Goal: Task Accomplishment & Management: Manage account settings

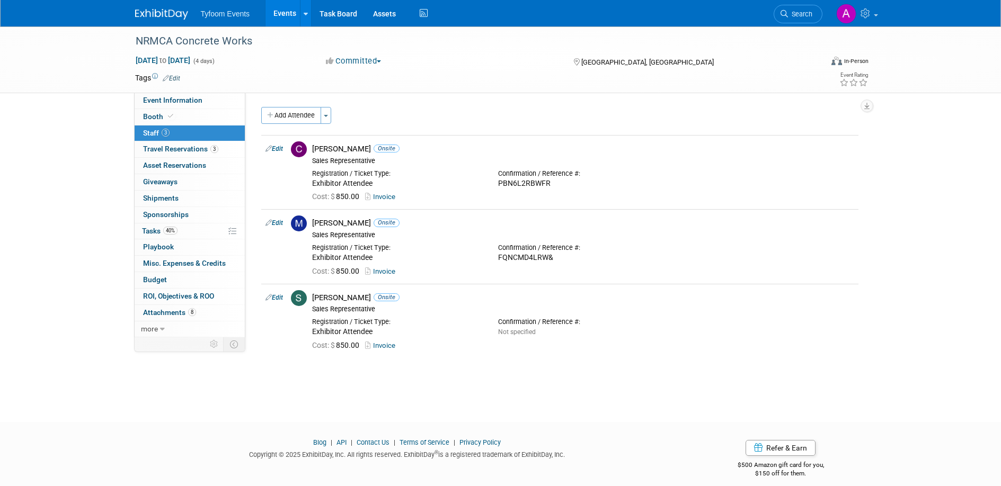
click at [282, 22] on link "Events" at bounding box center [285, 13] width 39 height 26
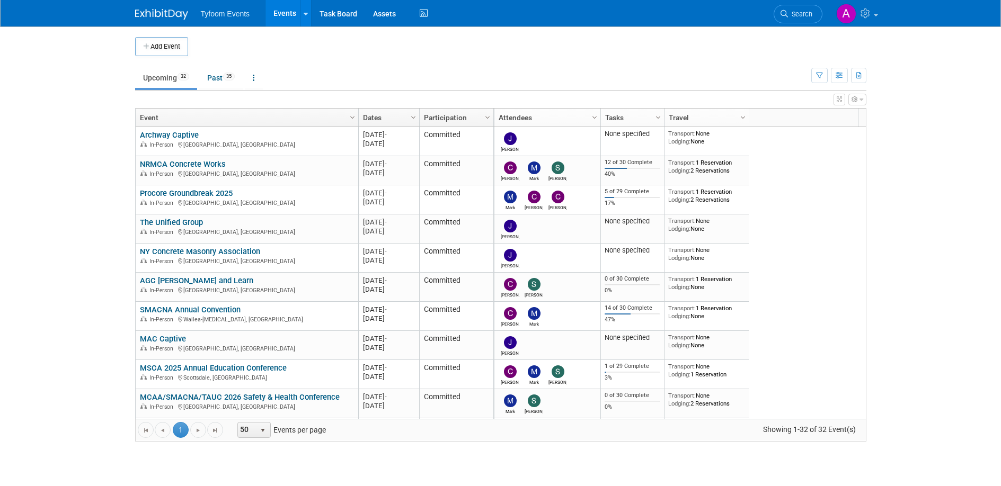
scroll to position [64, 0]
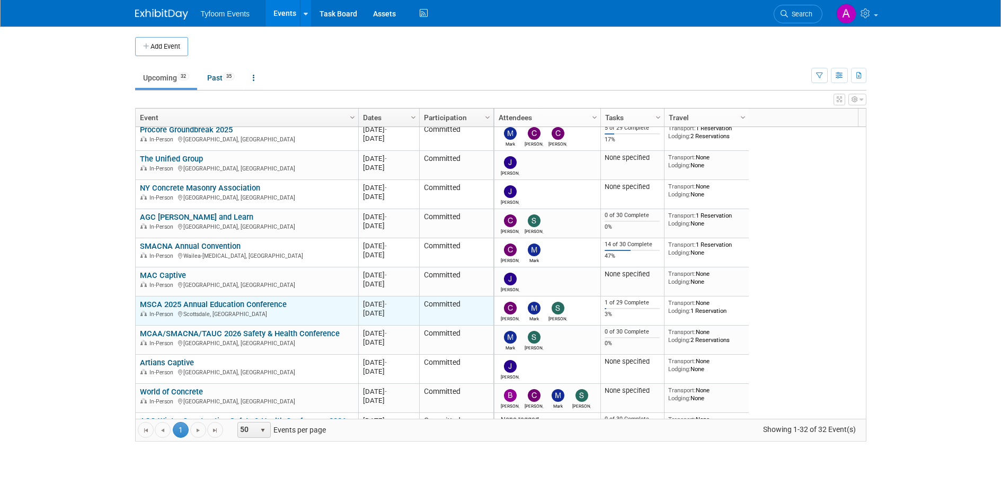
click at [190, 303] on link "MSCA 2025 Annual Education Conference" at bounding box center [213, 305] width 147 height 10
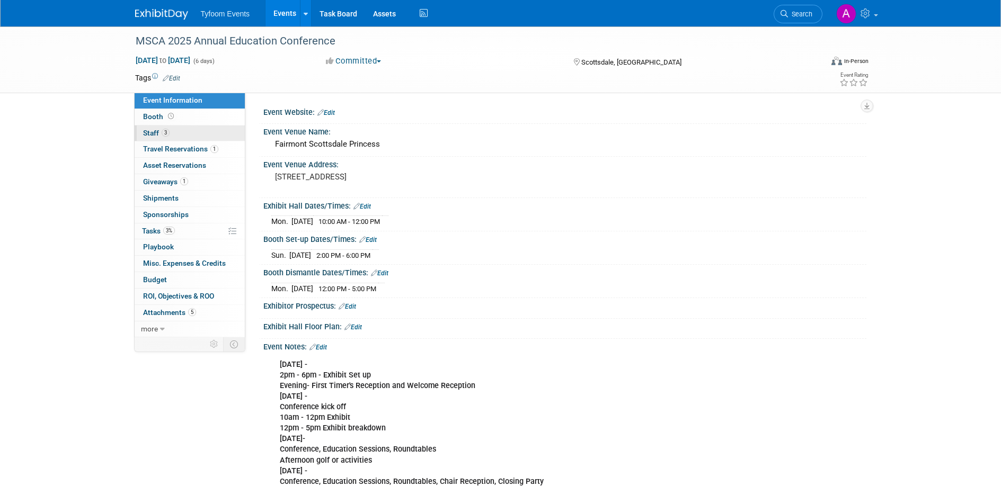
click at [158, 130] on span "Staff 3" at bounding box center [156, 133] width 26 height 8
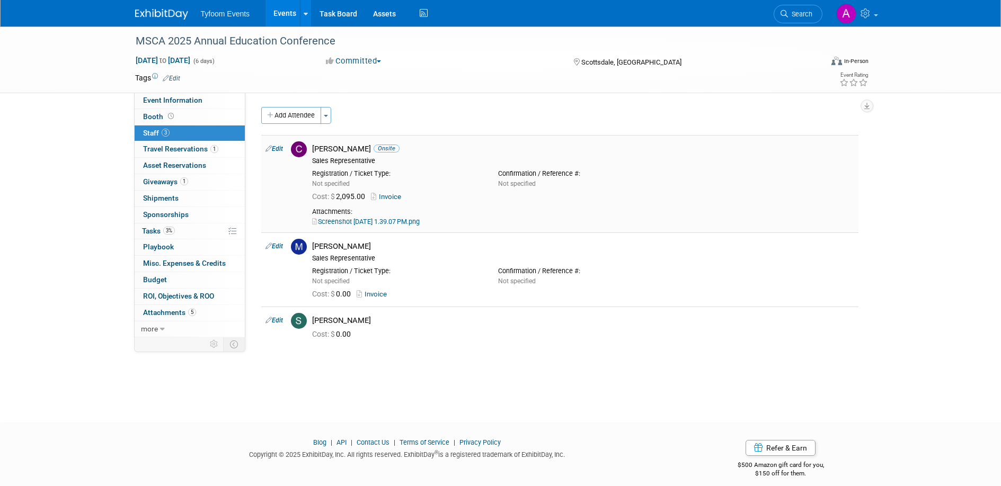
click at [385, 223] on link "Screenshot 2025-07-16 at 1.39.07 PM.png" at bounding box center [366, 222] width 108 height 8
click at [396, 194] on link "Invoice" at bounding box center [388, 197] width 34 height 8
click at [374, 294] on link "Invoice" at bounding box center [374, 294] width 34 height 8
click at [390, 198] on link "Invoice" at bounding box center [388, 197] width 34 height 8
click at [278, 320] on link "Edit" at bounding box center [274, 320] width 17 height 7
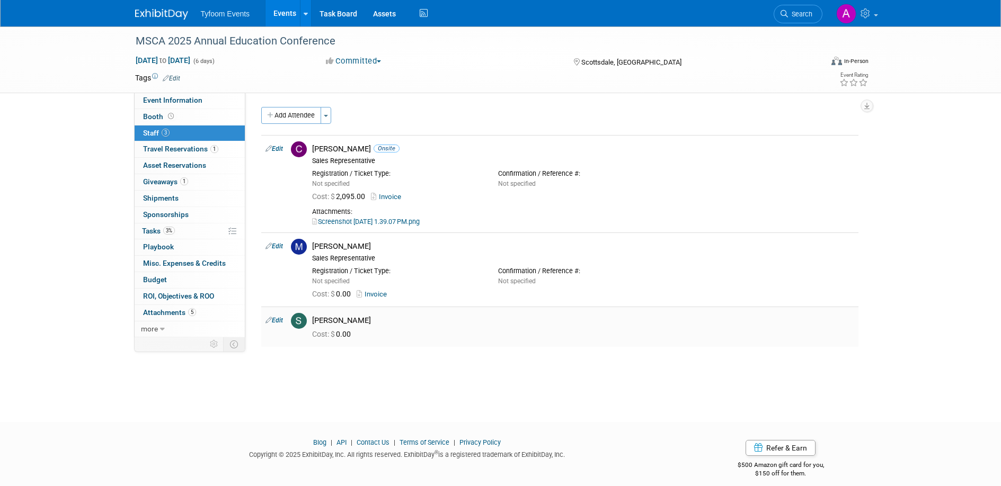
select select "6f87b629-6c59-478a-a23d-f49f9bf74ef5"
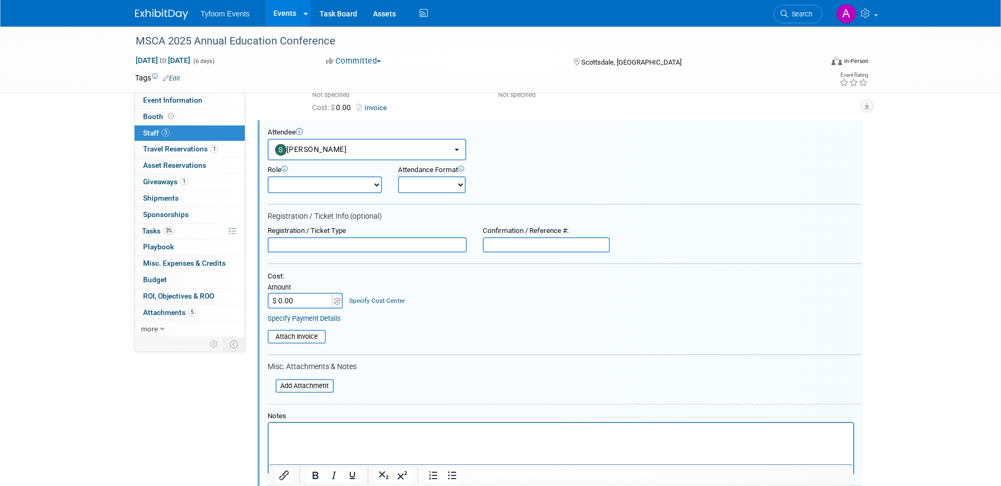
click at [357, 246] on input "text" at bounding box center [367, 245] width 199 height 16
click at [370, 182] on select "Demonstrator Host Planner Presenter Sales Representative Set-up/Dismantle Crew …" at bounding box center [325, 184] width 114 height 17
select select "4"
click at [268, 176] on select "Demonstrator Host Planner Presenter Sales Representative Set-up/Dismantle Crew …" at bounding box center [325, 184] width 114 height 17
click at [431, 185] on select "Onsite Remote" at bounding box center [432, 184] width 68 height 17
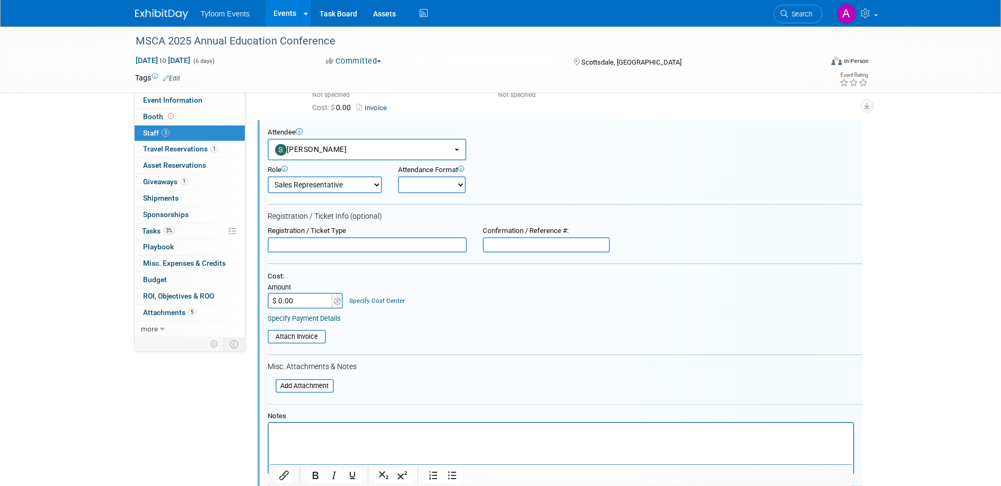
select select "1"
click at [398, 176] on select "Onsite Remote" at bounding box center [432, 184] width 68 height 17
click at [343, 240] on input "text" at bounding box center [367, 245] width 199 height 16
click at [284, 297] on input "$ 0.00" at bounding box center [301, 301] width 66 height 16
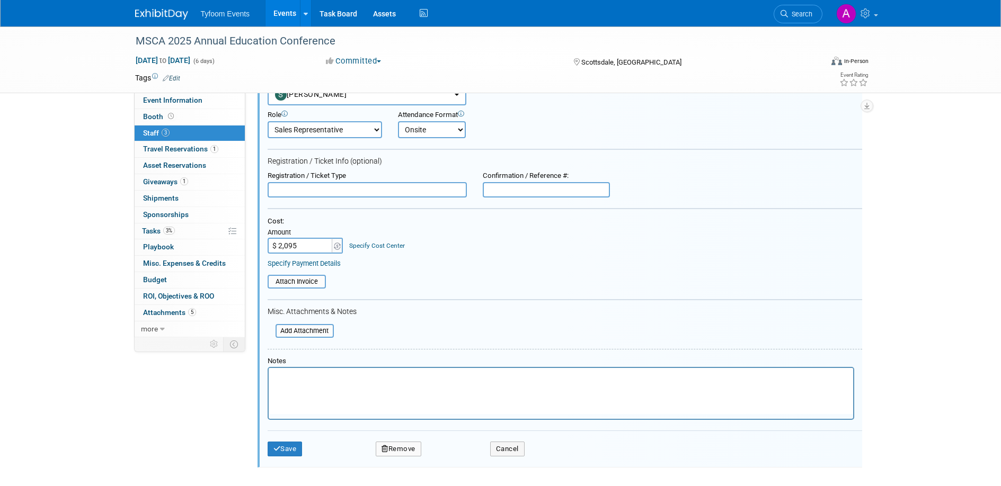
scroll to position [282, 0]
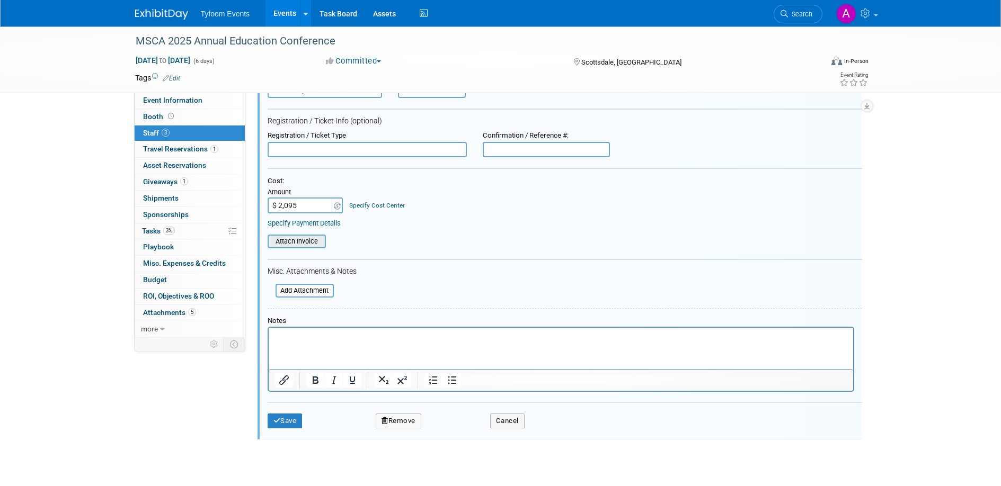
type input "$ 2,095.00"
click at [290, 236] on input "file" at bounding box center [262, 242] width 126 height 12
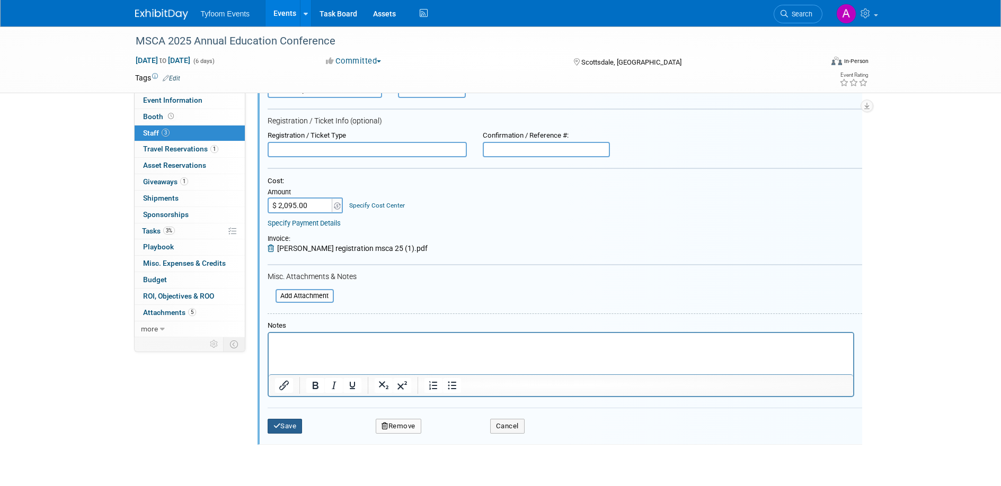
click at [284, 429] on button "Save" at bounding box center [285, 426] width 35 height 15
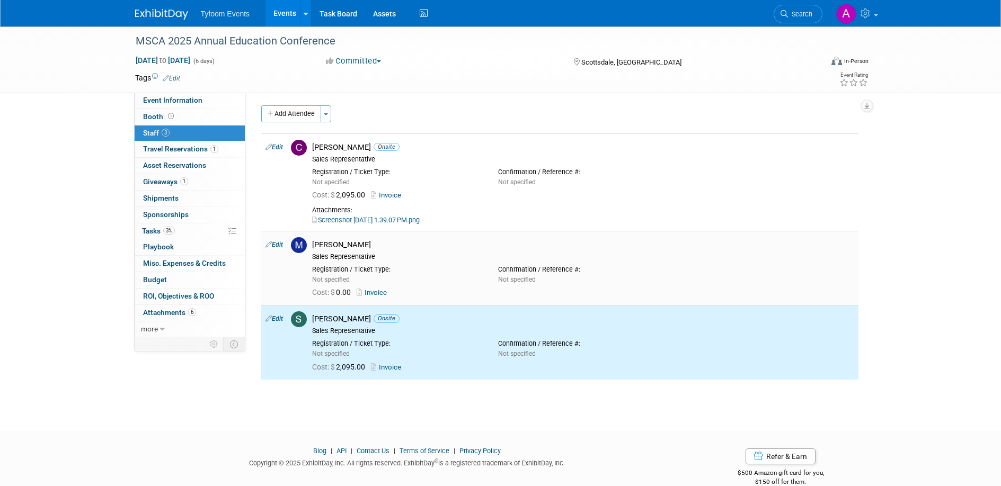
scroll to position [0, 0]
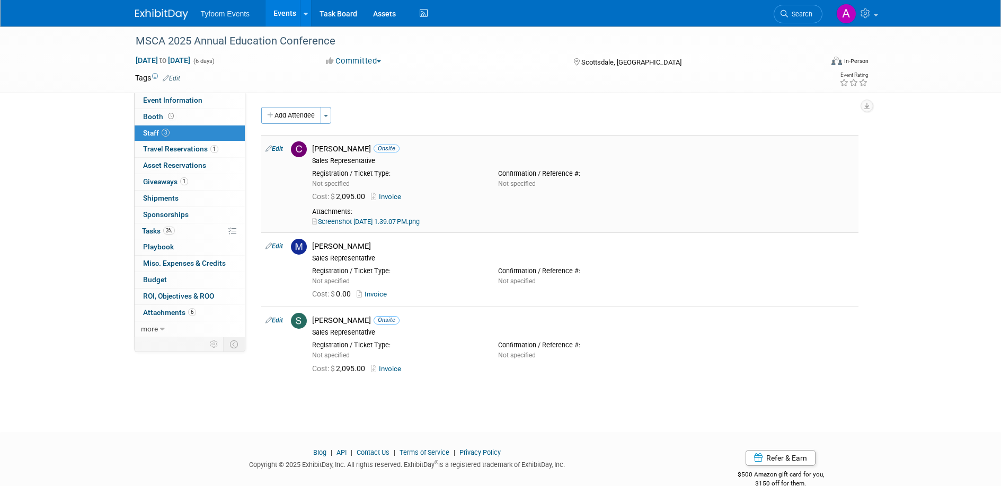
click at [272, 146] on link "Edit" at bounding box center [274, 148] width 17 height 7
select select "a9542b02-7820-47cb-97ef-d4fe46649b24"
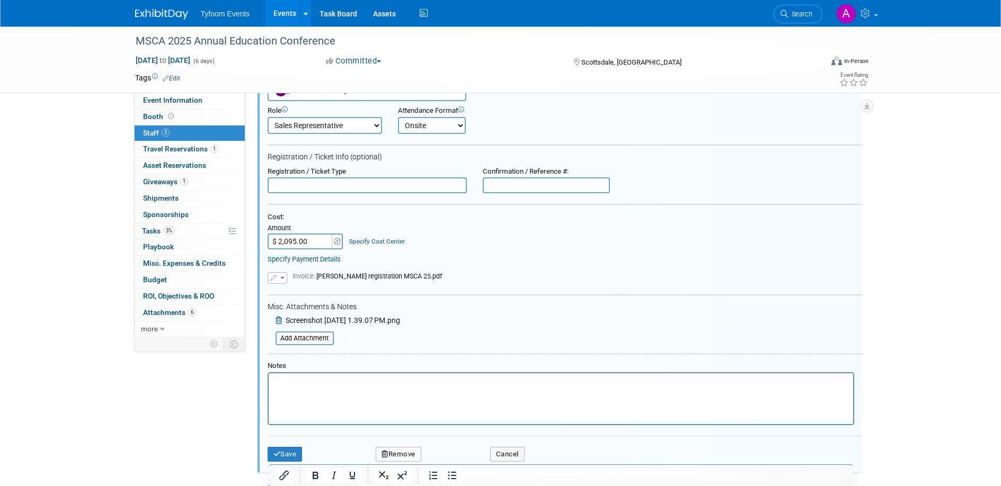
scroll to position [218, 0]
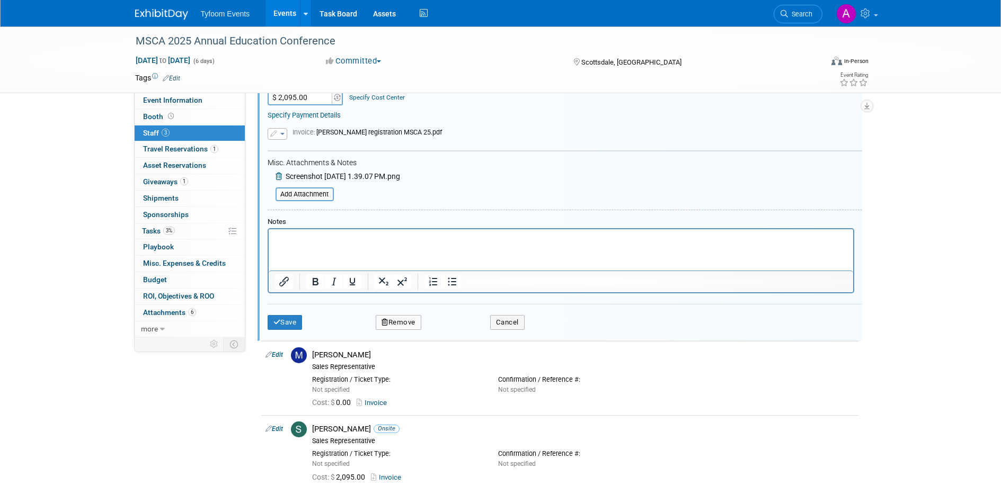
click at [414, 321] on button "Remove" at bounding box center [399, 322] width 46 height 15
click at [453, 332] on link "Yes" at bounding box center [456, 331] width 31 height 17
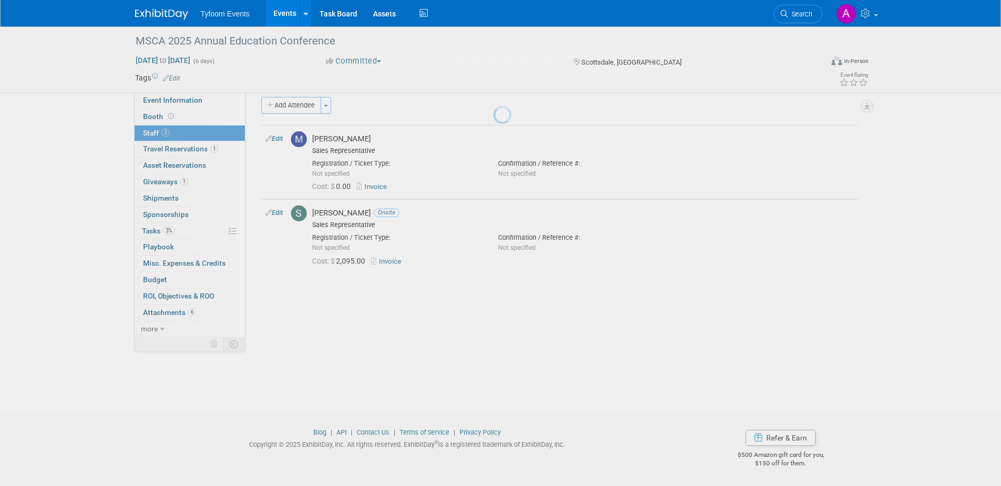
scroll to position [10, 0]
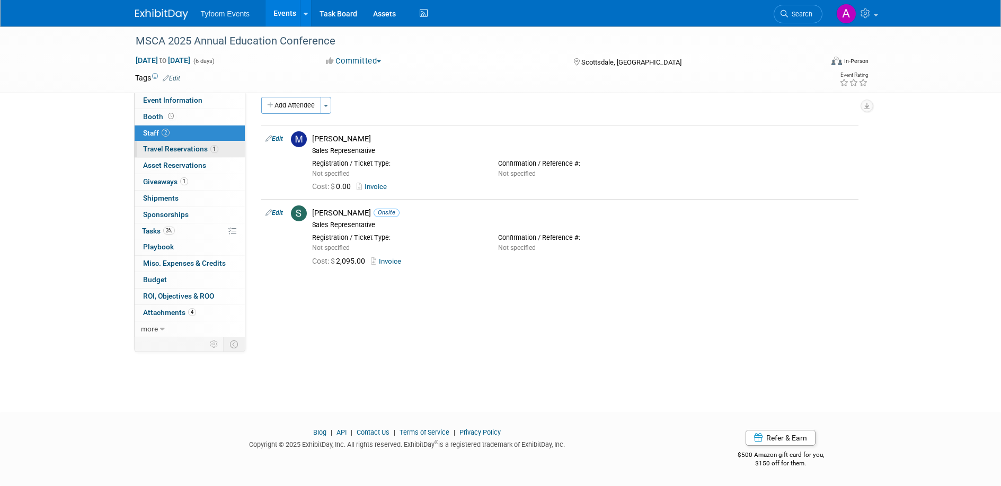
click at [176, 147] on span "Travel Reservations 1" at bounding box center [180, 149] width 75 height 8
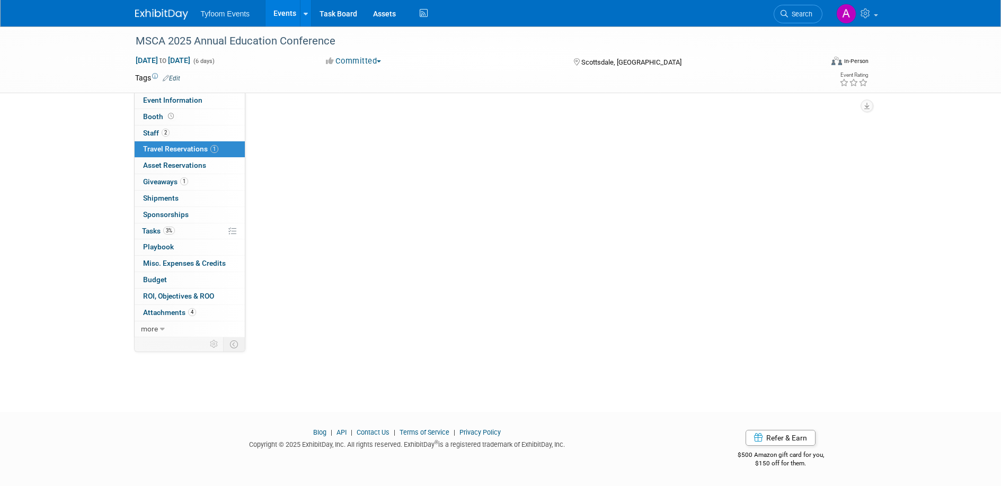
scroll to position [0, 0]
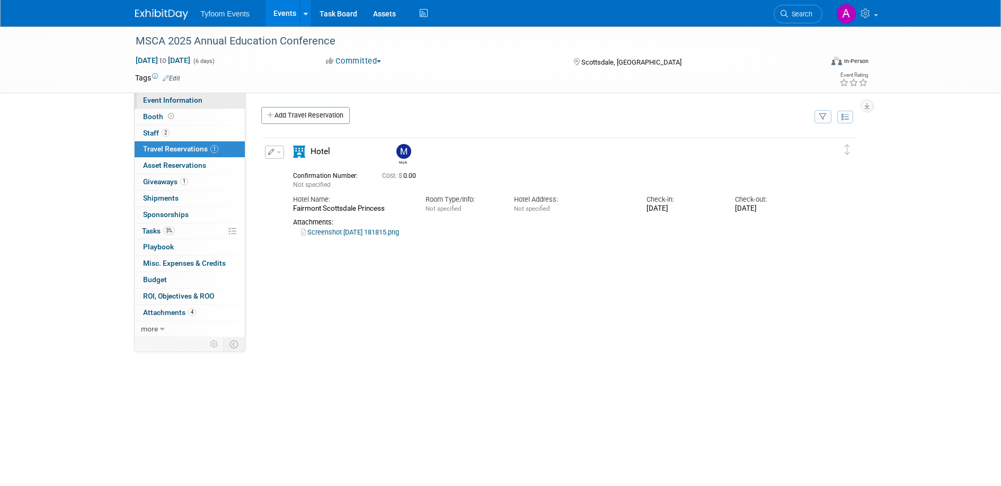
click at [169, 99] on span "Event Information" at bounding box center [172, 100] width 59 height 8
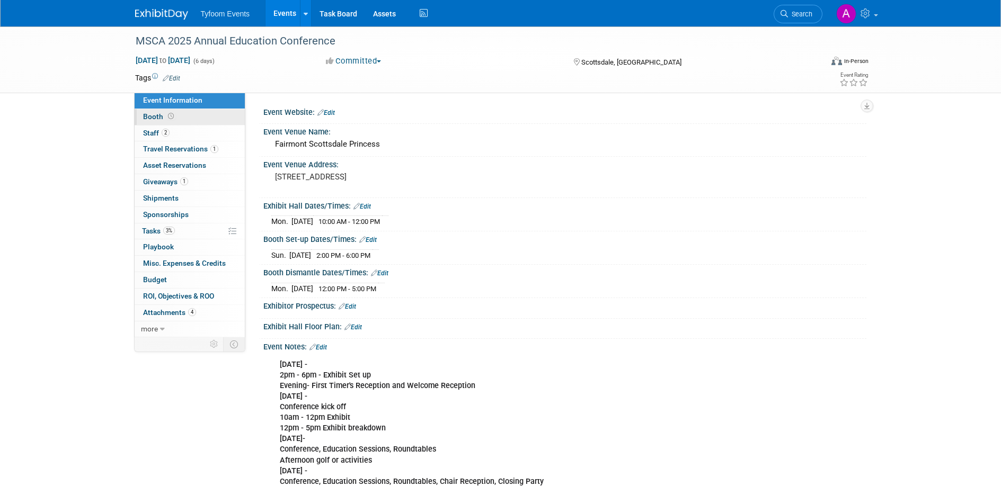
click at [146, 114] on span "Booth" at bounding box center [159, 116] width 33 height 8
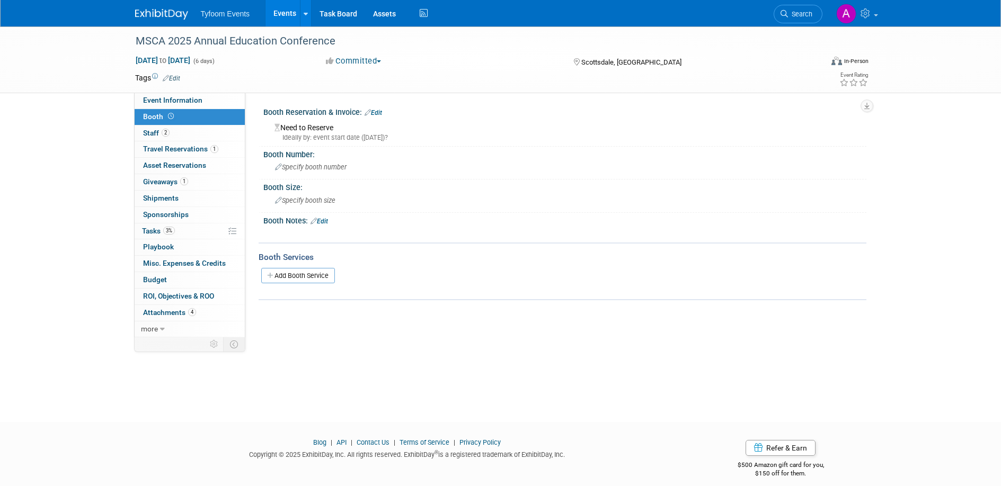
click at [384, 113] on div "Booth Reservation & Invoice: Edit" at bounding box center [564, 111] width 603 height 14
click at [324, 165] on span "Specify booth number" at bounding box center [311, 167] width 72 height 8
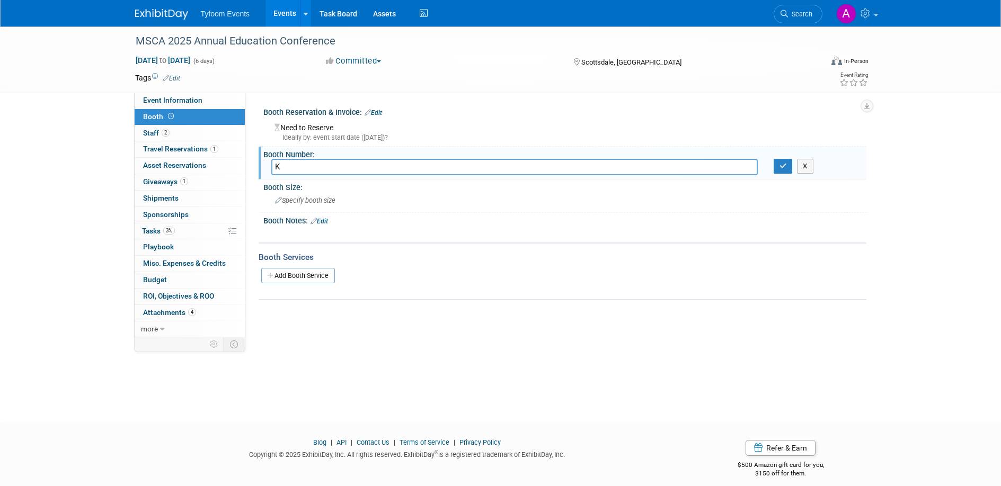
type input "K"
click at [785, 170] on button "button" at bounding box center [783, 166] width 19 height 15
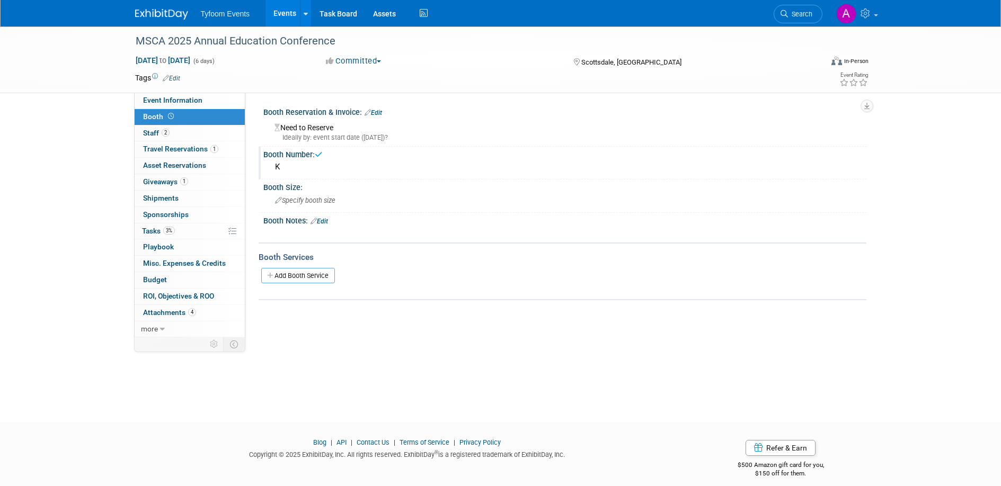
click at [304, 130] on div "Need to Reserve Ideally by: event start date (Sat. Nov 8, 2025)?" at bounding box center [564, 131] width 587 height 23
click at [377, 110] on link "Edit" at bounding box center [373, 112] width 17 height 7
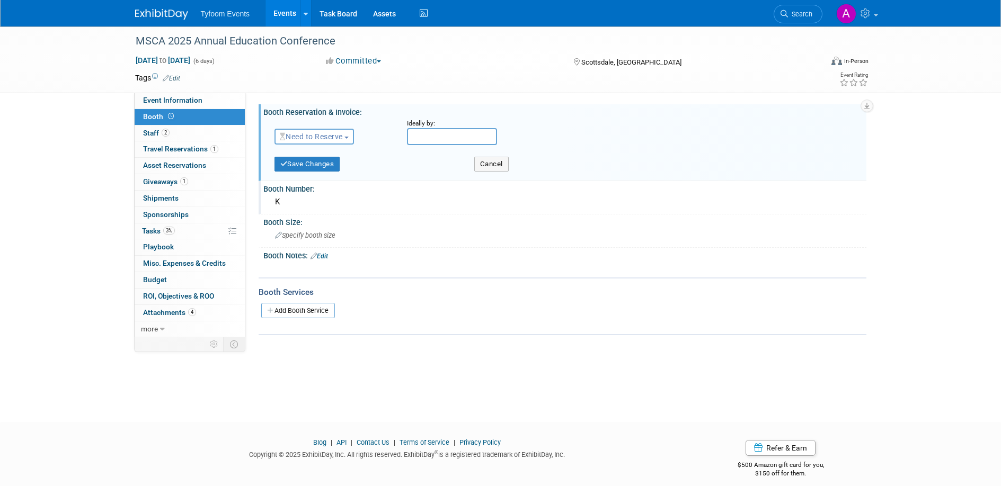
click at [349, 137] on span "button" at bounding box center [346, 138] width 4 height 2
click at [324, 169] on link "Reserved" at bounding box center [331, 169] width 113 height 15
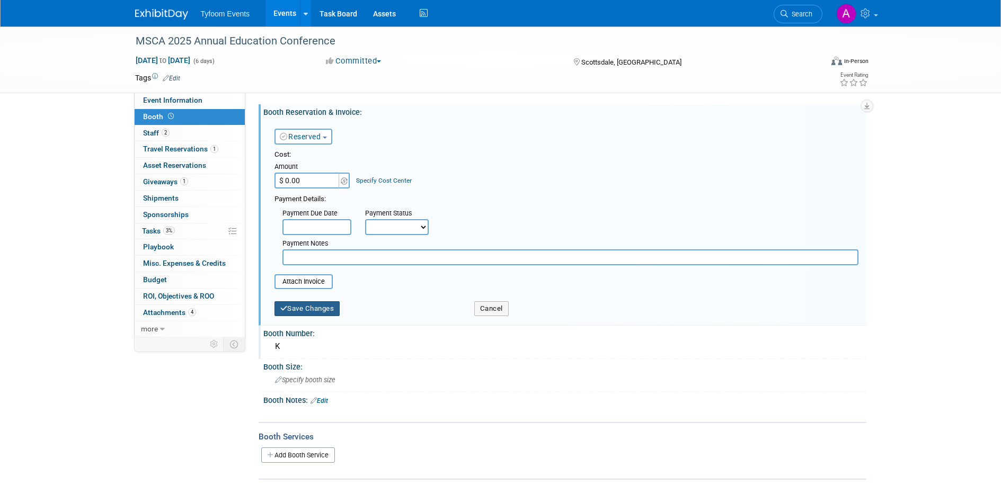
click at [297, 308] on button "Save Changes" at bounding box center [308, 309] width 66 height 15
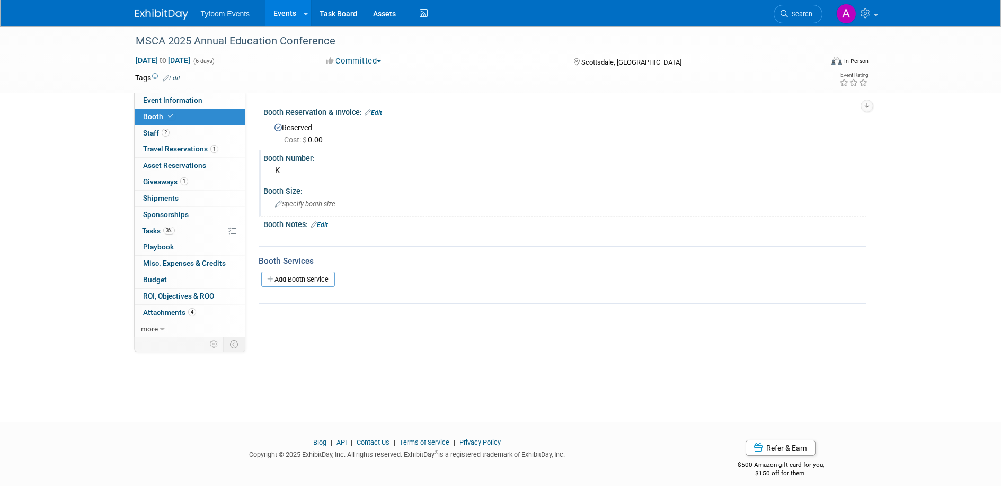
click at [329, 203] on span "Specify booth size" at bounding box center [305, 204] width 60 height 8
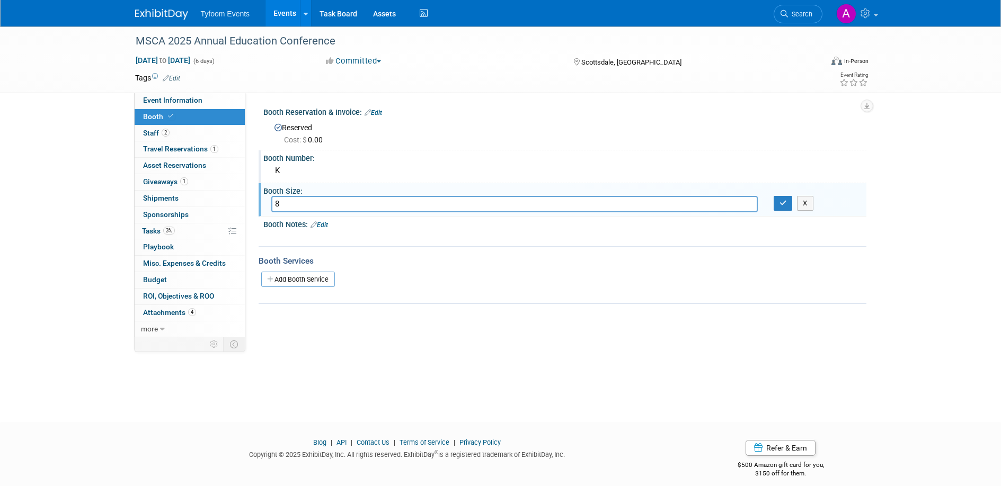
type input "8"
type input "10 x 8"
click at [790, 208] on button "button" at bounding box center [783, 203] width 19 height 15
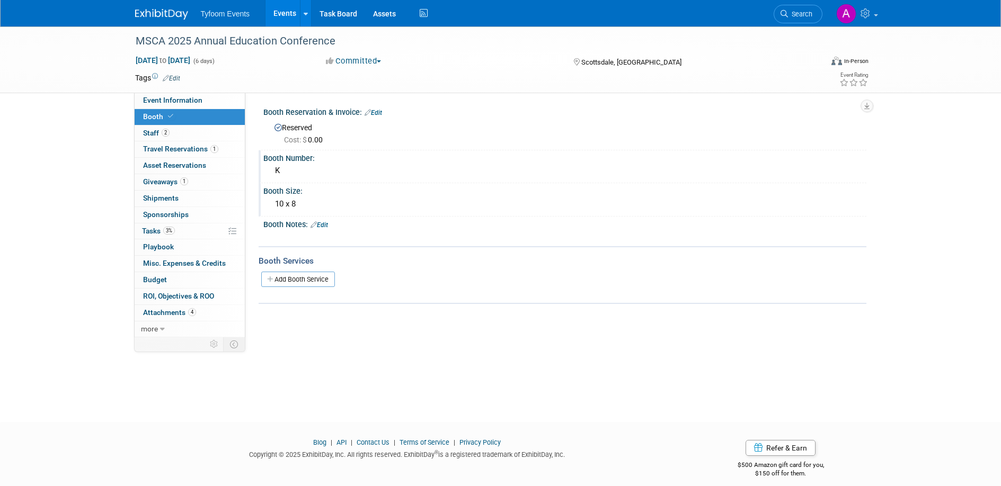
click at [277, 15] on link "Events" at bounding box center [285, 13] width 39 height 26
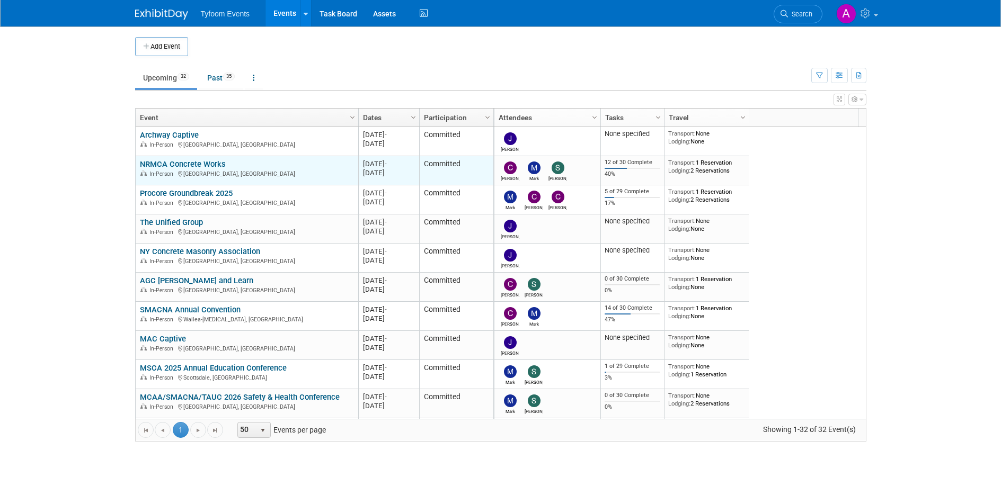
click at [190, 165] on link "NRMCA Concrete Works" at bounding box center [183, 165] width 86 height 10
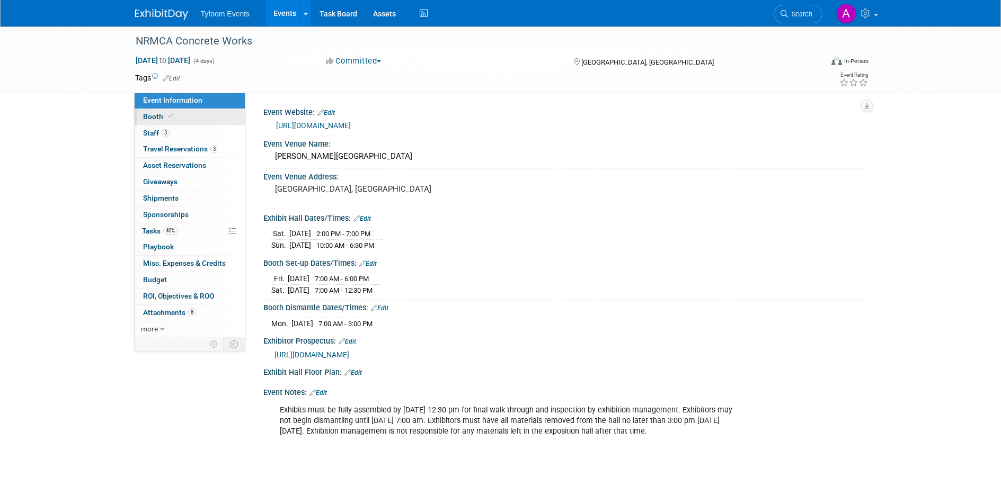
click at [158, 120] on span "Booth" at bounding box center [159, 116] width 32 height 8
